Goal: Task Accomplishment & Management: Use online tool/utility

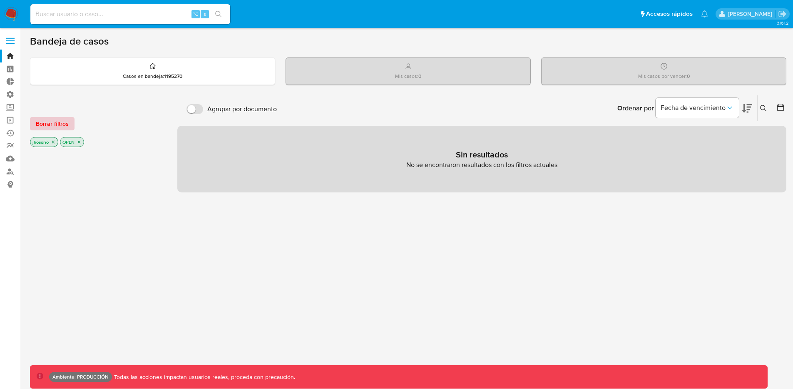
click at [49, 125] on span "Borrar filtros" at bounding box center [52, 124] width 33 height 12
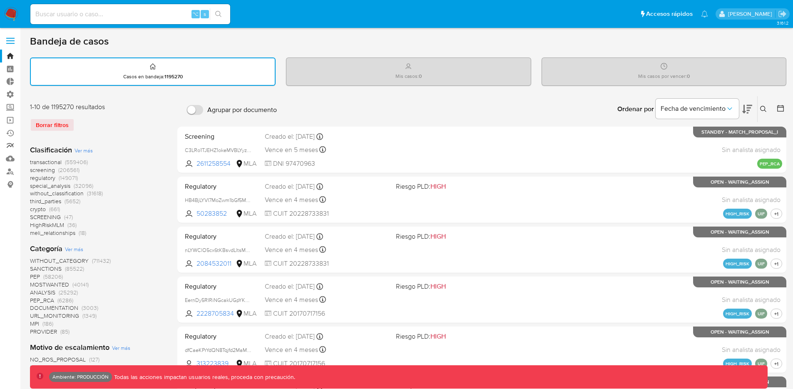
click at [9, 144] on link "Reportes" at bounding box center [49, 145] width 99 height 13
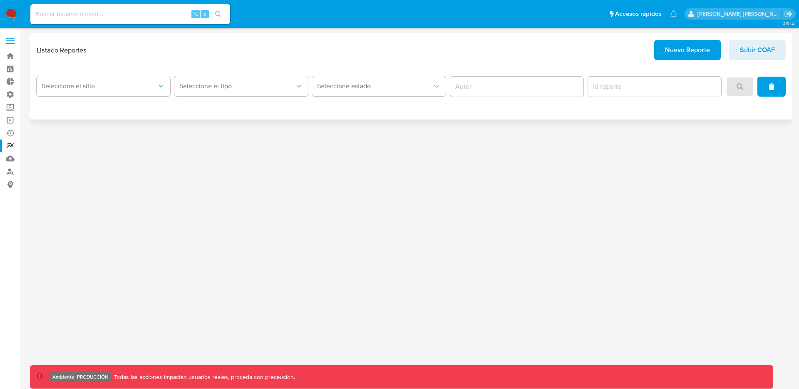
click at [86, 70] on div "Seleccione el sitio Seleccione el tipo Seleccione estado" at bounding box center [411, 93] width 762 height 52
click at [88, 81] on button "Seleccione el sitio" at bounding box center [104, 86] width 134 height 20
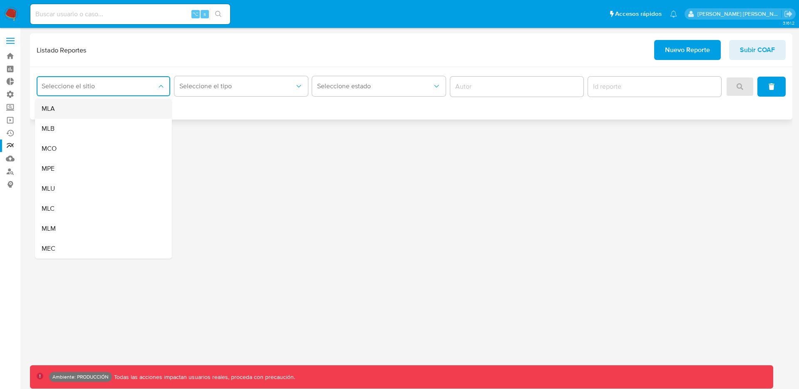
click at [71, 114] on div "MLA" at bounding box center [101, 109] width 119 height 20
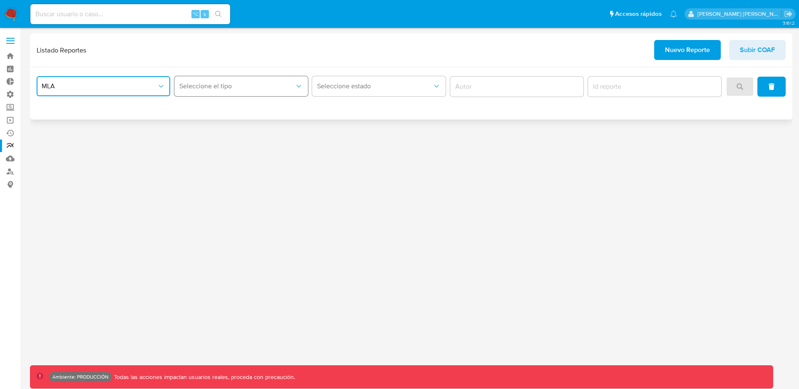
click at [222, 87] on span "Seleccione el tipo" at bounding box center [236, 86] width 115 height 8
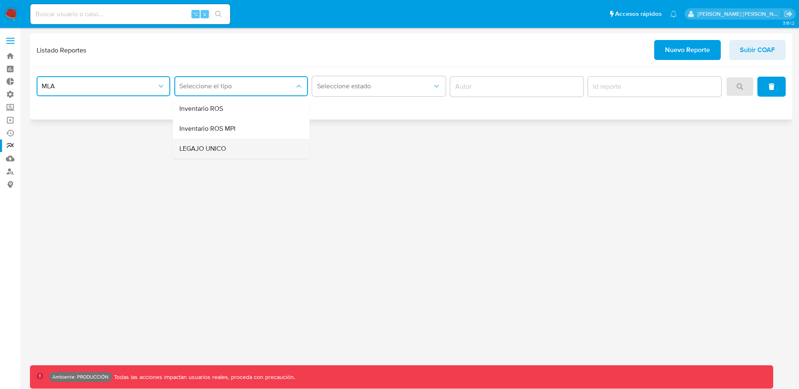
click at [228, 147] on div "LEGAJO UNICO" at bounding box center [238, 149] width 119 height 20
